Goal: Check status: Check status

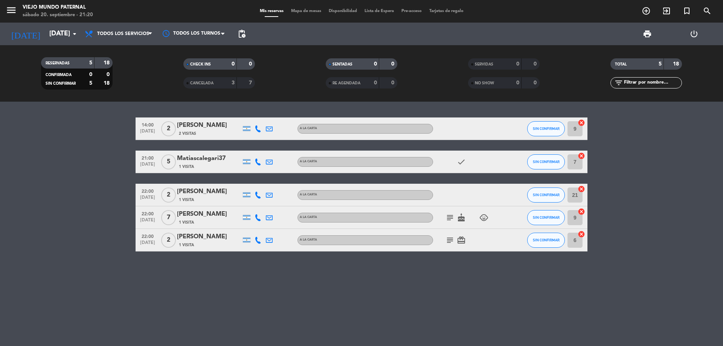
click at [450, 238] on icon "subject" at bounding box center [449, 240] width 9 height 9
click at [449, 238] on icon "subject" at bounding box center [449, 240] width 9 height 9
click at [449, 236] on icon "subject" at bounding box center [449, 240] width 9 height 9
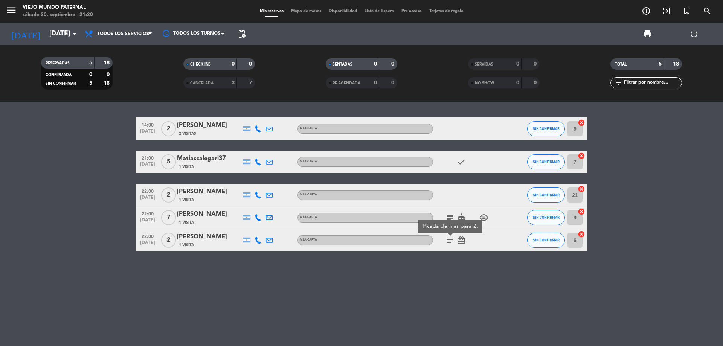
click at [452, 215] on icon "subject" at bounding box center [449, 217] width 9 height 9
click at [468, 282] on div "14:00 [DATE] 2 [PERSON_NAME] 2 Visitas A LA CARTA SIN CONFIRMAR 9 cancel 21:00 …" at bounding box center [361, 224] width 723 height 244
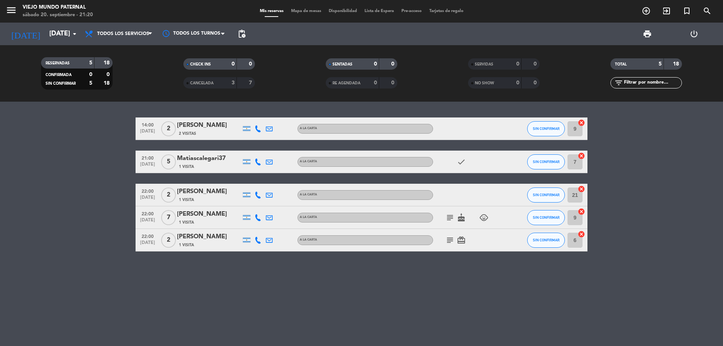
click at [449, 241] on icon "subject" at bounding box center [449, 240] width 9 height 9
